Goal: Information Seeking & Learning: Learn about a topic

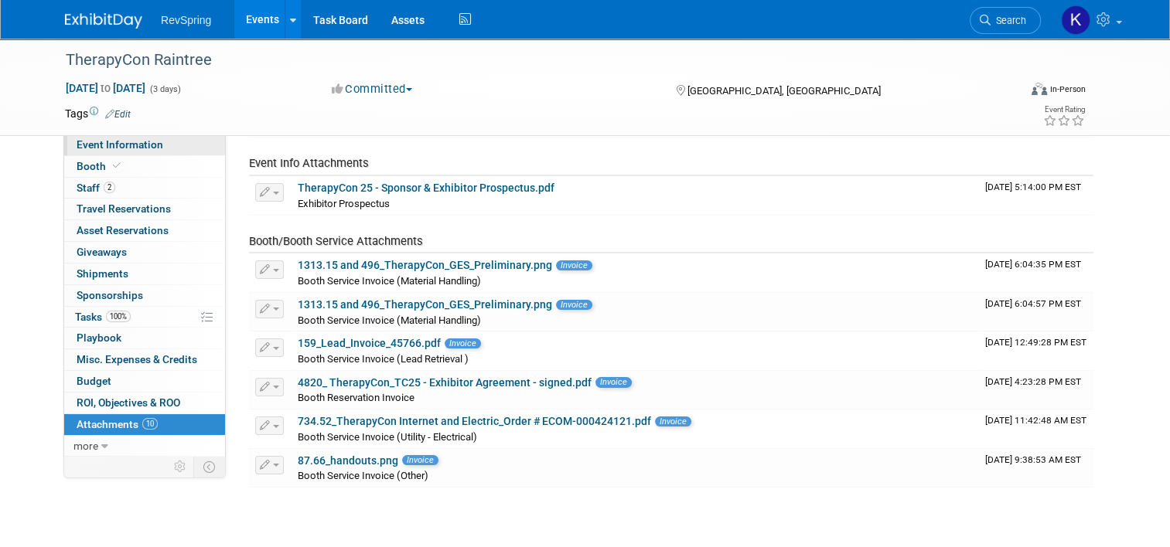
click at [118, 143] on span "Event Information" at bounding box center [120, 144] width 87 height 12
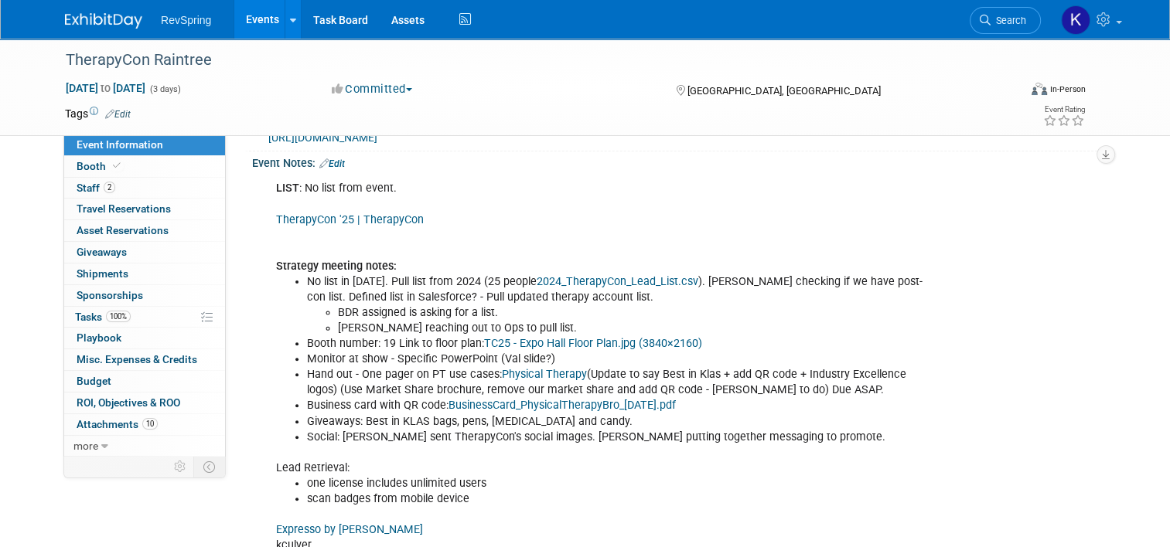
scroll to position [408, 0]
click at [337, 356] on li "Monitor at show - Specific PowerPoint (Val slide?)" at bounding box center [618, 359] width 623 height 15
drag, startPoint x: 337, startPoint y: 356, endPoint x: 349, endPoint y: 367, distance: 16.4
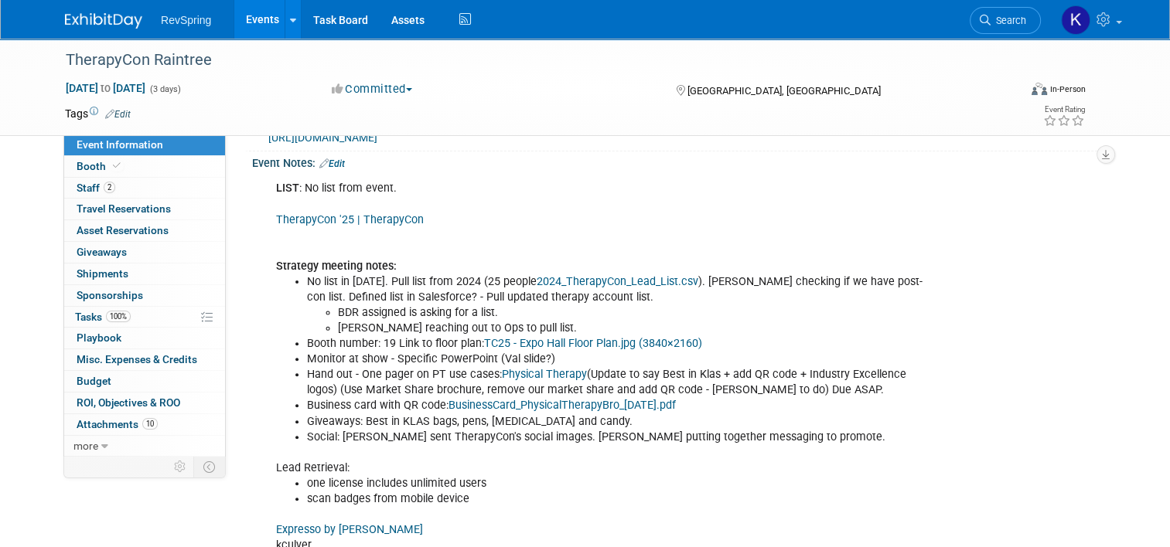
click at [349, 367] on li "Hand out - One pager on PT use cases: Physical Therapy (Update to say Best in K…" at bounding box center [618, 382] width 623 height 31
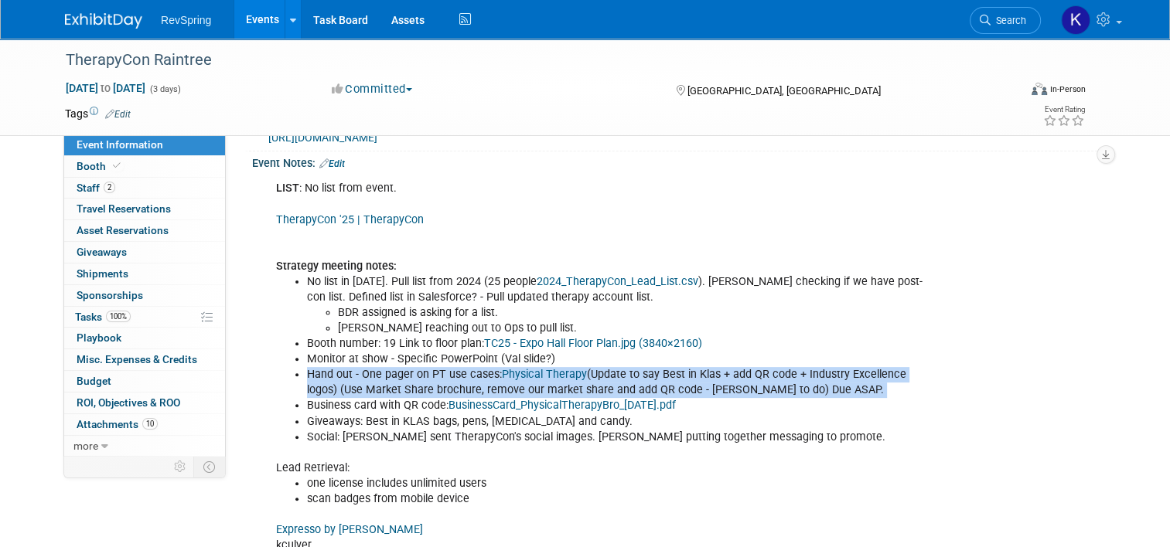
click at [349, 367] on li "Hand out - One pager on PT use cases: Physical Therapy (Update to say Best in K…" at bounding box center [618, 382] width 623 height 31
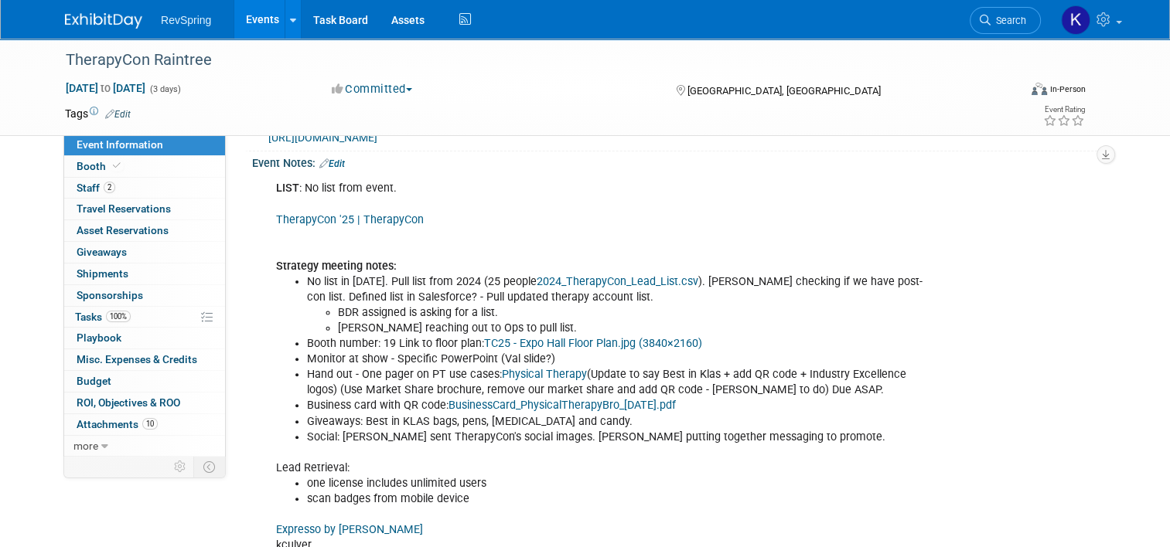
drag, startPoint x: 349, startPoint y: 367, endPoint x: 356, endPoint y: 399, distance: 32.6
click at [356, 399] on li "Business card with QR code: BusinessCard_PhysicalTherapyBro_10-30-2023.pdf" at bounding box center [618, 405] width 623 height 15
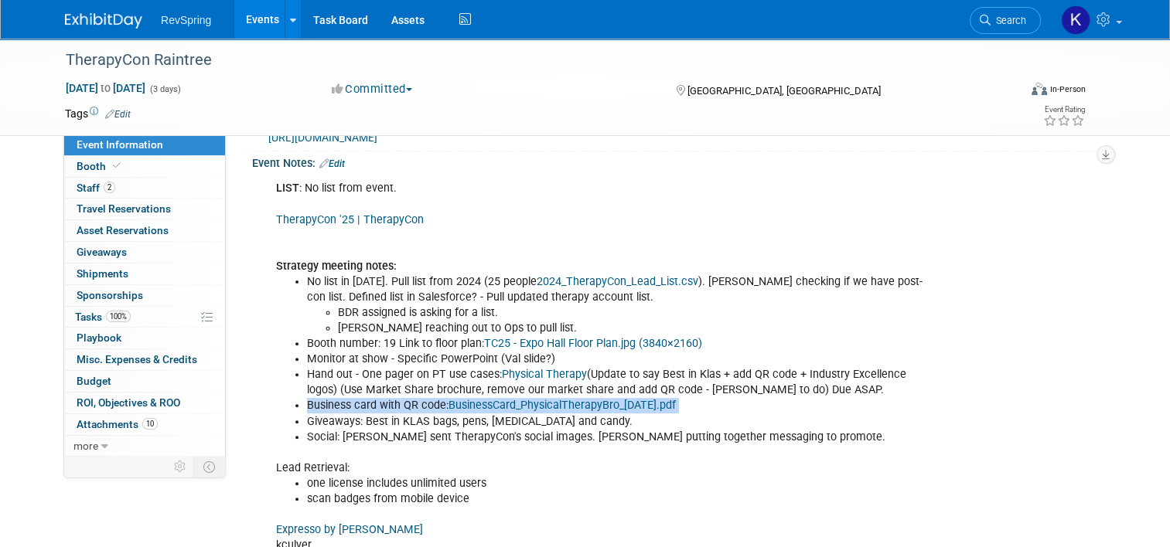
click at [356, 399] on li "Business card with QR code: BusinessCard_PhysicalTherapyBro_10-30-2023.pdf" at bounding box center [618, 405] width 623 height 15
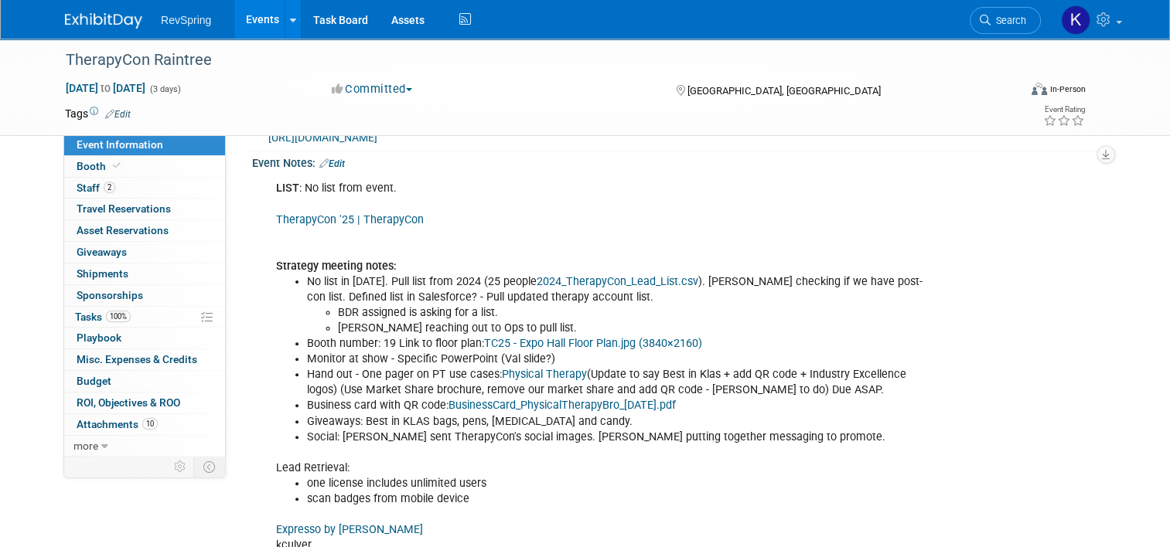
click at [1014, 2] on li "Search" at bounding box center [1005, 19] width 71 height 38
click at [1011, 16] on span "Search" at bounding box center [1008, 21] width 36 height 12
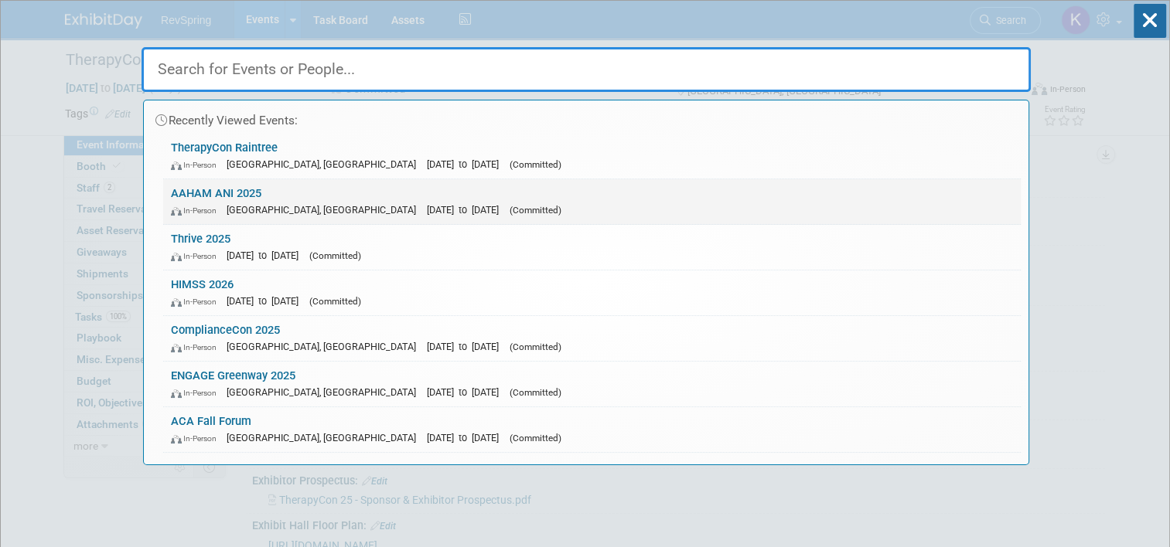
click at [764, 203] on div "In-Person Baltimore, MD Oct 20, 2025 to Oct 22, 2025 (Committed)" at bounding box center [592, 210] width 842 height 16
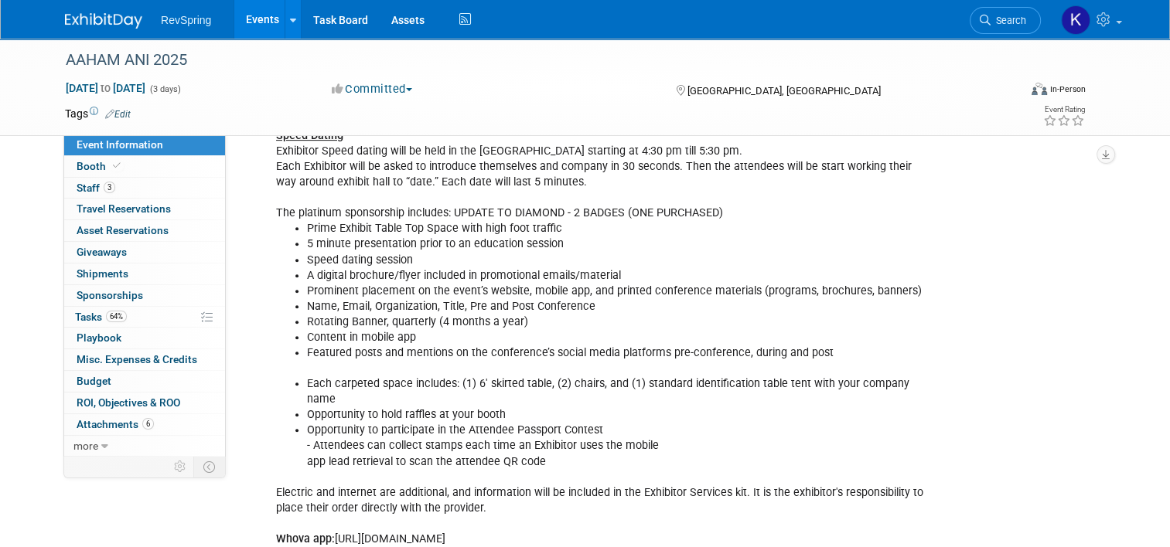
scroll to position [574, 0]
click at [520, 375] on li "Each carpeted space includes: (1) 6' skirted table, (2) chairs, and (1) standar…" at bounding box center [618, 390] width 623 height 31
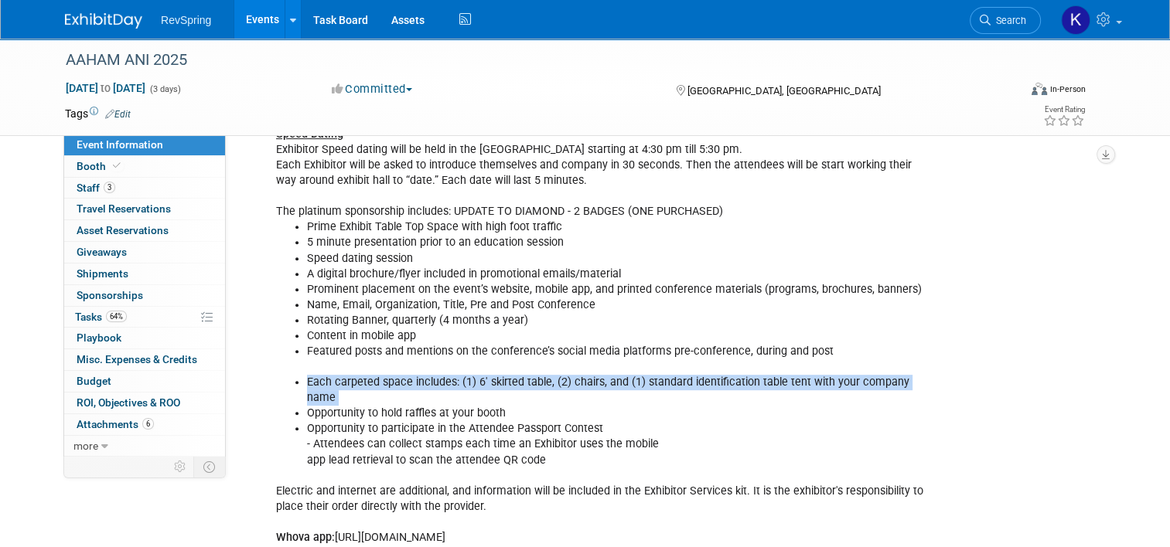
click at [520, 375] on li "Each carpeted space includes: (1) 6' skirted table, (2) chairs, and (1) standar…" at bounding box center [618, 390] width 623 height 31
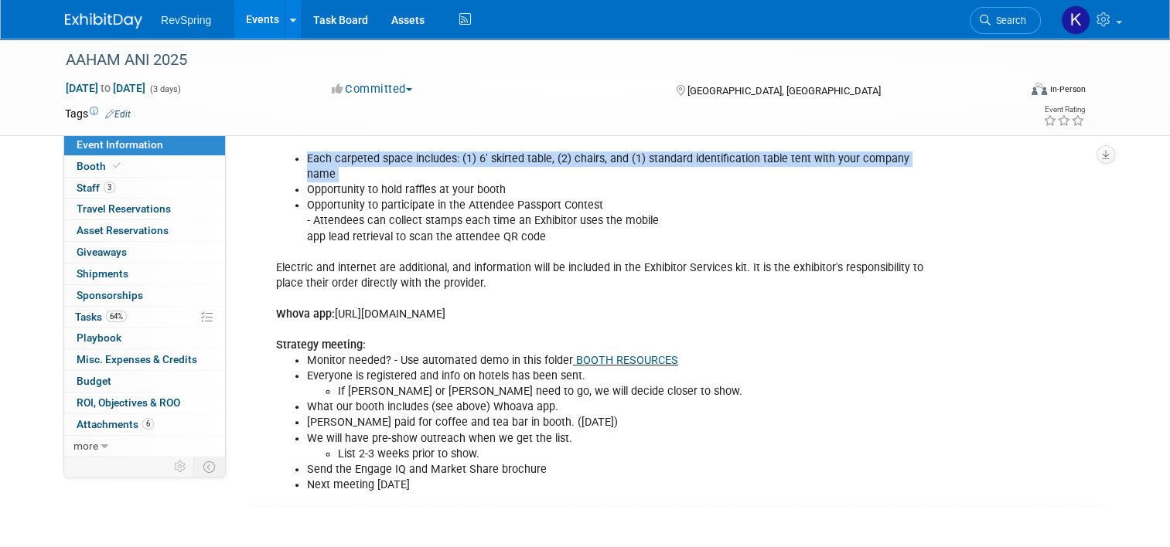
scroll to position [0, 0]
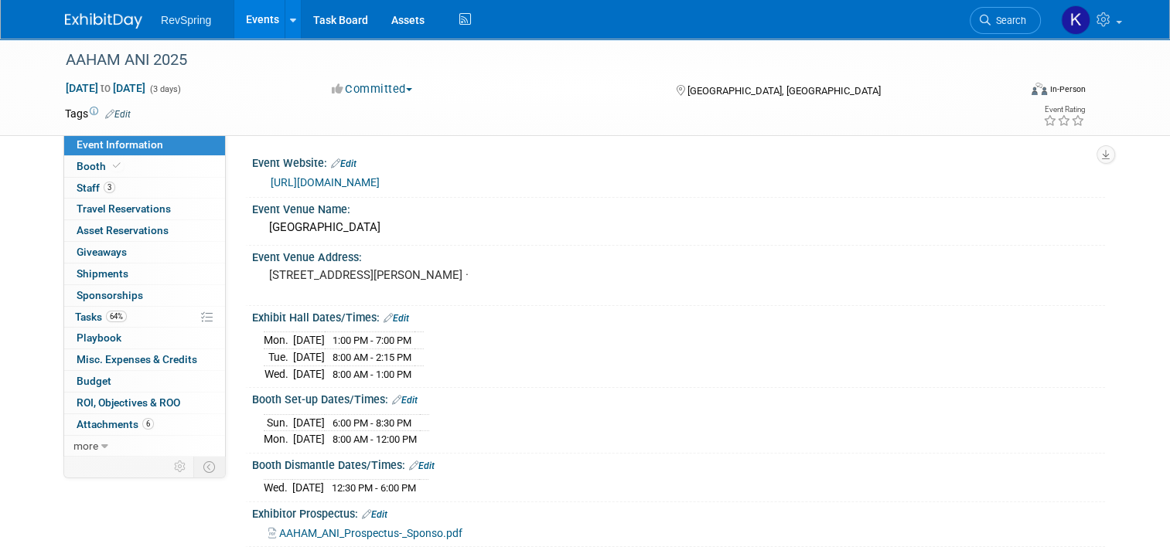
click at [348, 182] on link "[URL][DOMAIN_NAME]" at bounding box center [325, 182] width 109 height 12
click at [1026, 22] on span "Search" at bounding box center [1008, 21] width 36 height 12
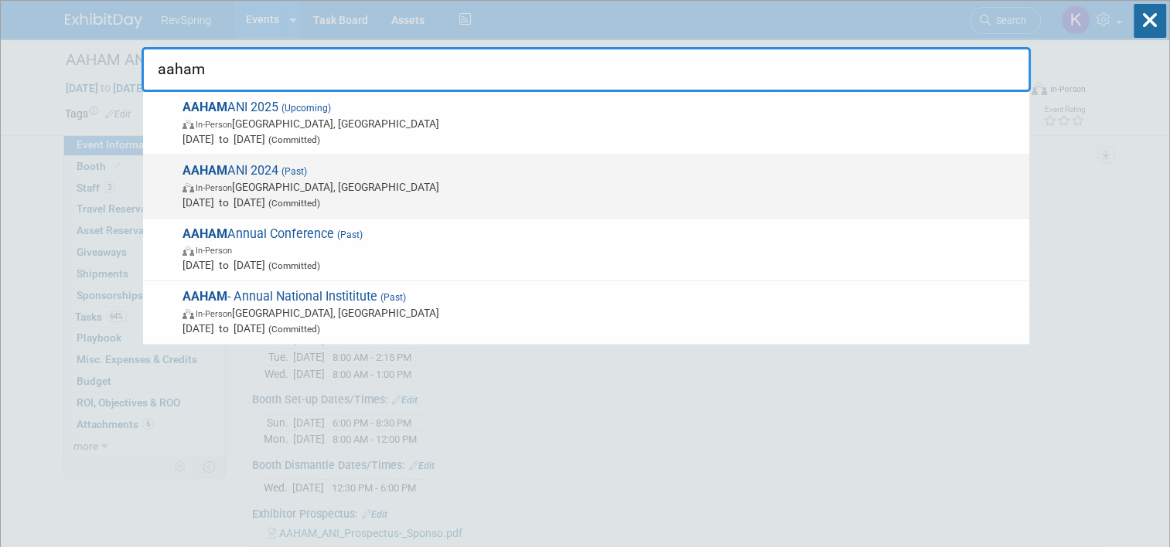
type input "aaham"
click at [442, 204] on span "Nov 12, 2024 to Nov 14, 2024 (Committed)" at bounding box center [601, 202] width 839 height 15
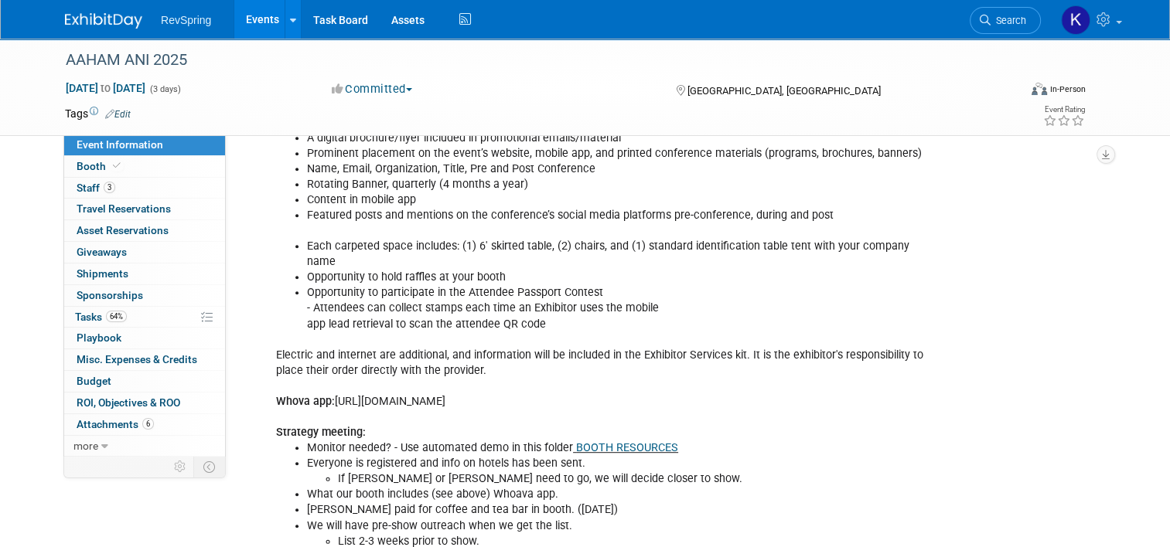
scroll to position [711, 0]
